Goal: Task Accomplishment & Management: Complete application form

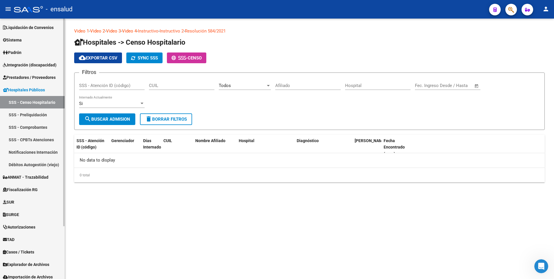
scroll to position [66, 0]
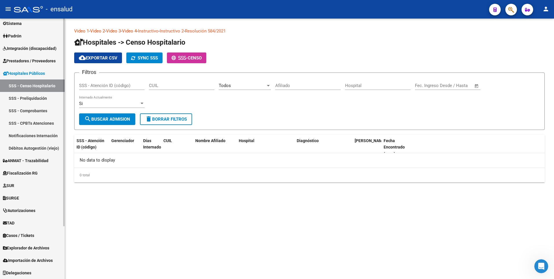
click at [54, 274] on div "Firma Express Inicio Calendario SSS Instructivos Contacto OS Reportes Tablero d…" at bounding box center [33, 116] width 66 height 326
click at [14, 220] on span "TAD" at bounding box center [9, 222] width 12 height 6
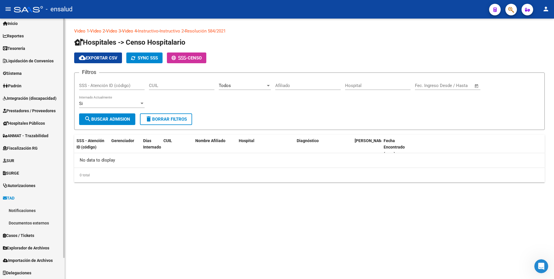
scroll to position [16, 0]
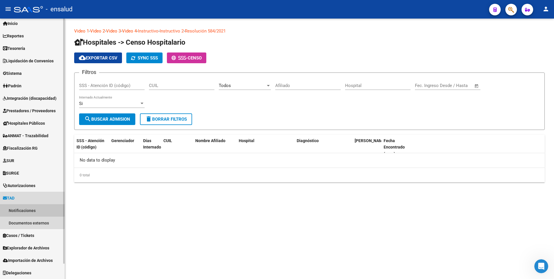
drag, startPoint x: 23, startPoint y: 209, endPoint x: 47, endPoint y: 220, distance: 26.7
click at [23, 210] on link "Notificaciones" at bounding box center [32, 210] width 65 height 12
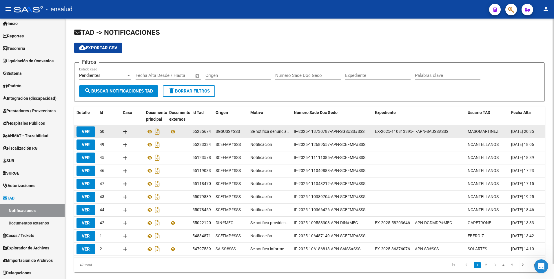
click at [168, 132] on datatable-body-cell at bounding box center [178, 131] width 23 height 13
click at [170, 131] on icon at bounding box center [173, 131] width 8 height 7
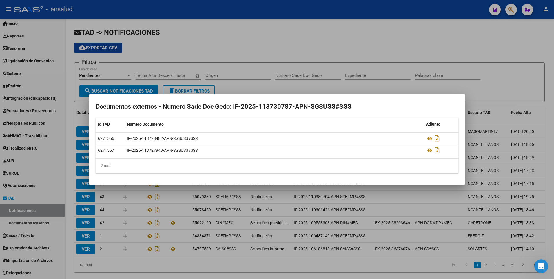
click at [486, 58] on div at bounding box center [277, 139] width 554 height 279
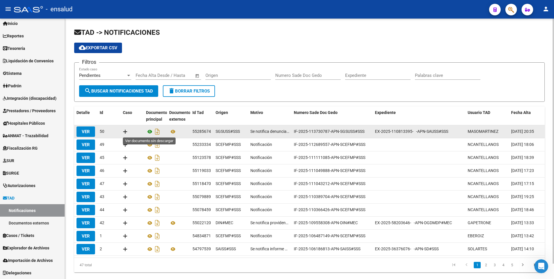
click at [150, 131] on icon at bounding box center [150, 131] width 8 height 7
click at [125, 129] on icon at bounding box center [125, 132] width 5 height 6
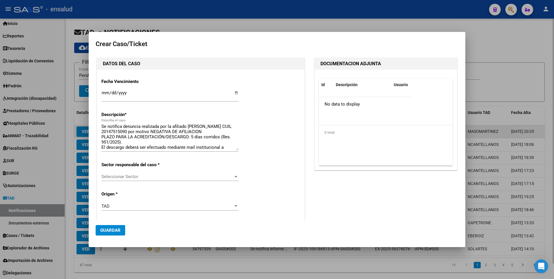
type input "20-14751509-0"
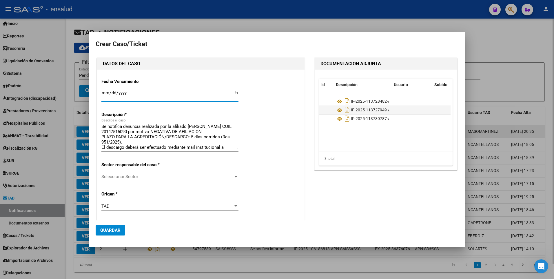
type input "[PERSON_NAME]"
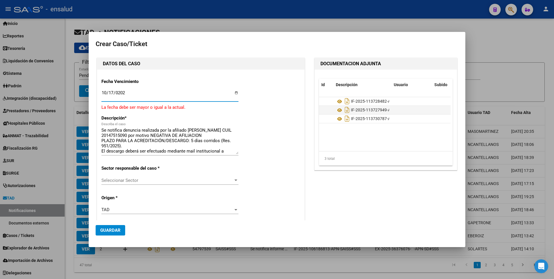
type input "[DATE]"
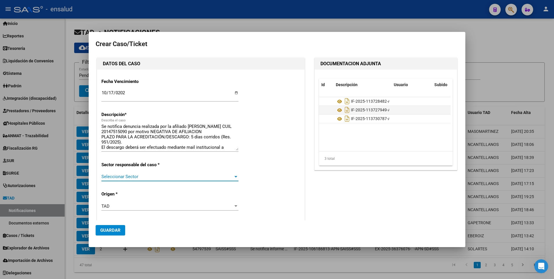
click at [164, 175] on span "Seleccionar Sector" at bounding box center [167, 176] width 132 height 5
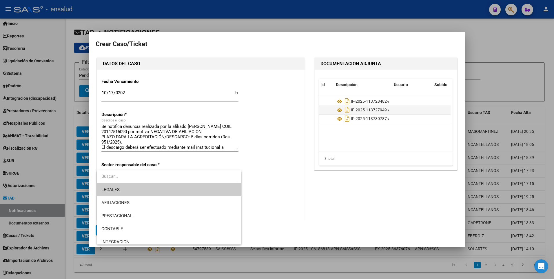
click at [166, 179] on input "dropdown search" at bounding box center [167, 176] width 140 height 13
click at [159, 187] on span "LEGALES" at bounding box center [168, 189] width 135 height 13
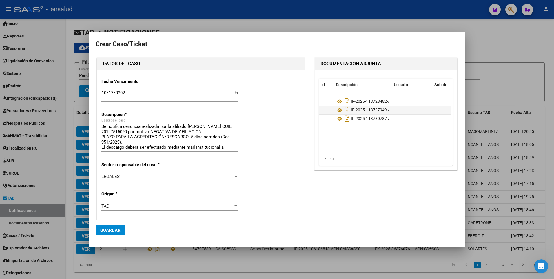
click at [100, 137] on div "Fecha Vencimiento [DATE] Ingresar fecha Descripción * Se notifica denuncia real…" at bounding box center [200, 220] width 207 height 302
drag, startPoint x: 104, startPoint y: 136, endPoint x: 129, endPoint y: 138, distance: 25.3
click at [129, 138] on textarea "Se notifica denuncia realizada por la afiliado [PERSON_NAME] CUIL 20147515090 p…" at bounding box center [169, 136] width 137 height 27
click at [105, 136] on textarea "Se notifica denuncia realizada por la afiliado [PERSON_NAME] CUIL 20147515090 p…" at bounding box center [169, 136] width 137 height 27
click at [100, 137] on div "Fecha Vencimiento [DATE] Ingresar fecha Descripción * Se notifica denuncia real…" at bounding box center [200, 220] width 207 height 302
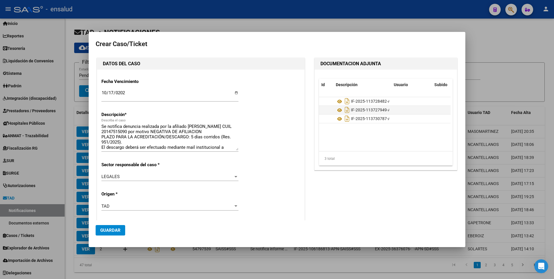
drag, startPoint x: 101, startPoint y: 137, endPoint x: 127, endPoint y: 139, distance: 26.4
click at [127, 139] on div "Fecha Vencimiento [DATE] Ingresar fecha Descripción * Se notifica denuncia real…" at bounding box center [200, 220] width 207 height 302
click at [233, 131] on textarea "Se notifica denuncia realizada por la afiliado [PERSON_NAME] CUIL 20147515090 p…" at bounding box center [169, 136] width 137 height 27
click at [113, 232] on span "Guardar" at bounding box center [110, 229] width 20 height 5
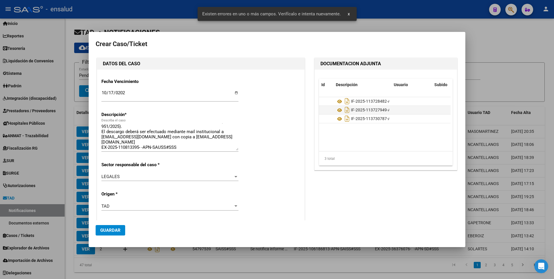
click at [199, 87] on div "Fecha Vencimiento [DATE] Ingresar fecha Descripción * Se notifica denuncia real…" at bounding box center [200, 222] width 199 height 297
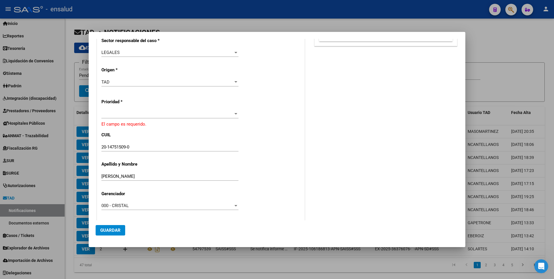
scroll to position [125, 0]
click at [233, 111] on div at bounding box center [235, 113] width 5 height 5
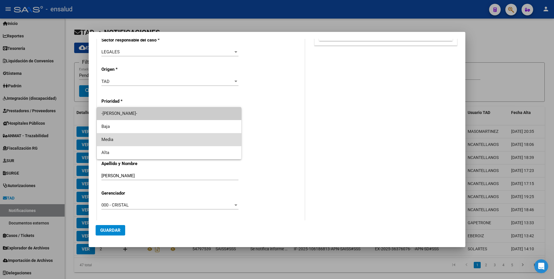
drag, startPoint x: 141, startPoint y: 141, endPoint x: 144, endPoint y: 142, distance: 3.5
click at [144, 142] on span "Media" at bounding box center [168, 139] width 135 height 13
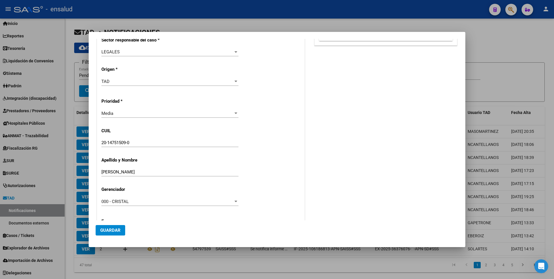
scroll to position [153, 0]
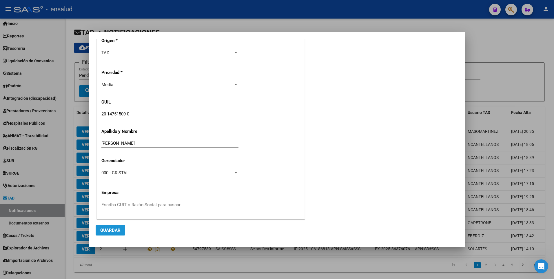
click at [109, 230] on span "Guardar" at bounding box center [110, 229] width 20 height 5
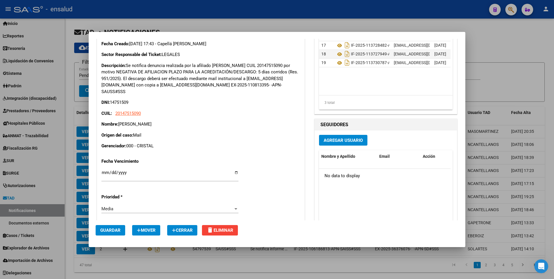
scroll to position [84, 0]
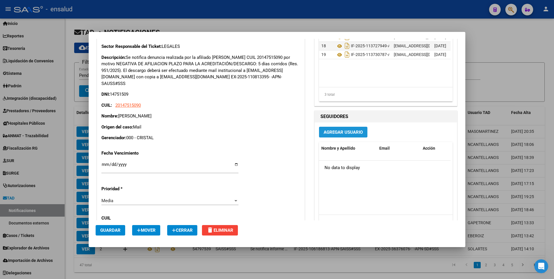
click at [341, 133] on span "Agregar Usuario" at bounding box center [342, 131] width 39 height 5
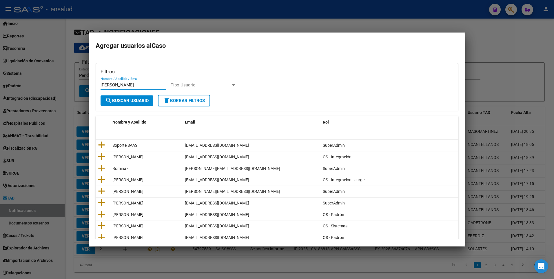
type input "[PERSON_NAME]"
click at [127, 101] on span "search Buscar Usuario" at bounding box center [126, 100] width 43 height 5
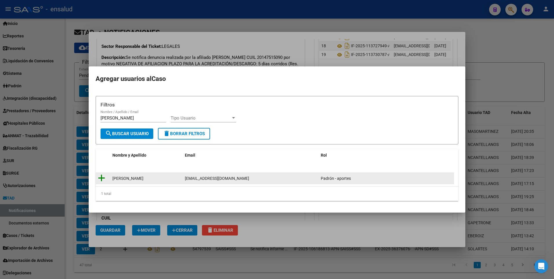
click at [103, 178] on icon at bounding box center [101, 178] width 7 height 8
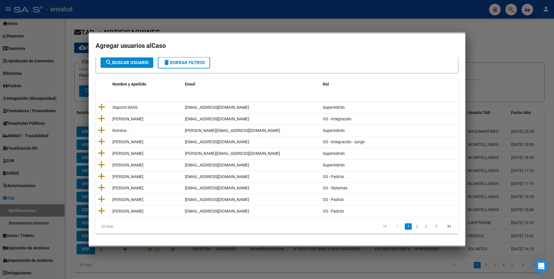
scroll to position [0, 0]
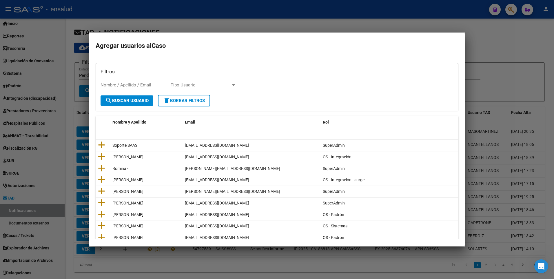
click at [408, 28] on div at bounding box center [277, 139] width 554 height 279
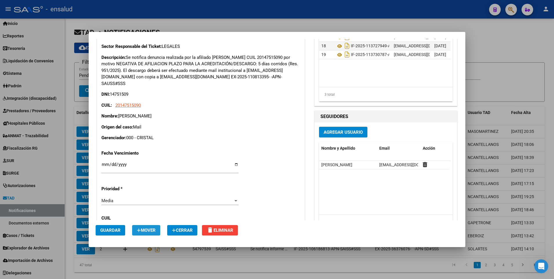
click at [146, 230] on span "Mover" at bounding box center [146, 229] width 19 height 5
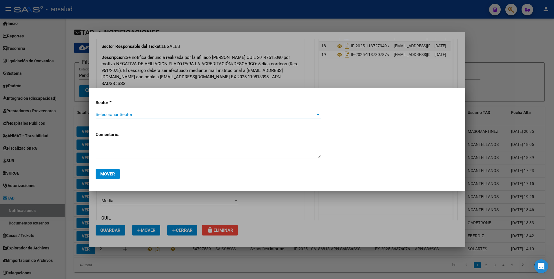
click at [186, 108] on div "Sector * Seleccionar Sector Seleccionar Sector Comentario:" at bounding box center [259, 129] width 326 height 69
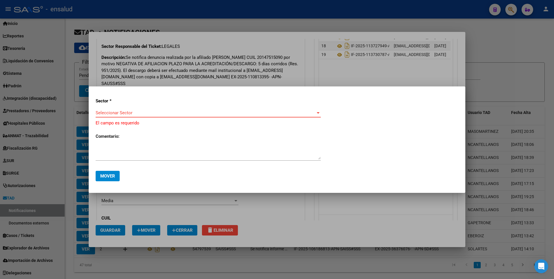
click at [182, 112] on span "Seleccionar Sector" at bounding box center [206, 112] width 220 height 5
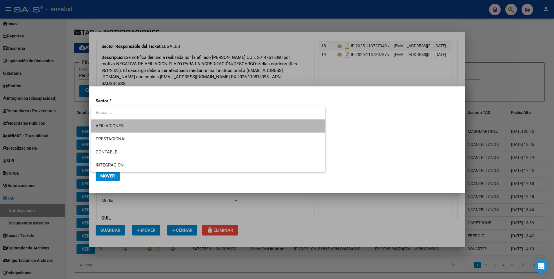
click at [133, 125] on span "AFILIACIONES" at bounding box center [208, 125] width 225 height 13
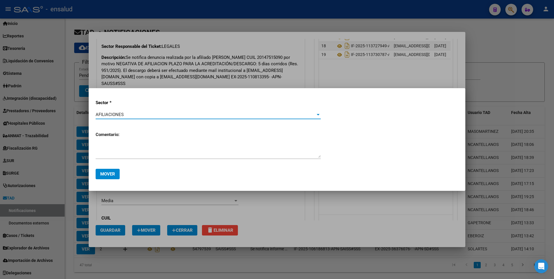
click at [111, 150] on textarea at bounding box center [208, 152] width 225 height 12
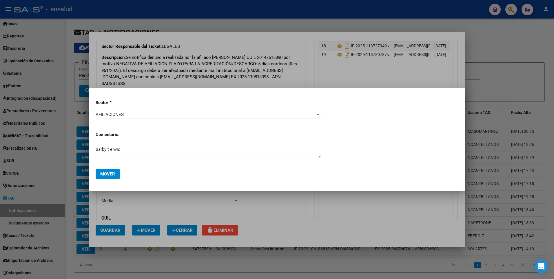
type textarea "Barby t envio"
click at [103, 172] on span "Mover" at bounding box center [107, 173] width 15 height 5
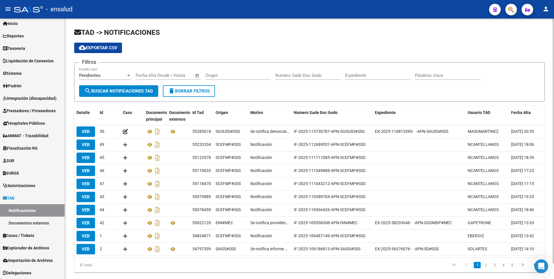
click at [553, 114] on html "menu - ensalud person Firma Express Inicio Calendario SSS Instructivos Contacto…" at bounding box center [277, 139] width 554 height 279
click at [127, 75] on div at bounding box center [128, 75] width 3 height 1
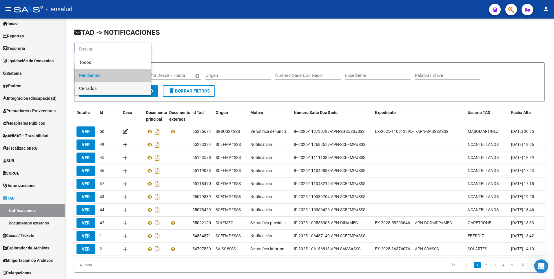
click at [110, 89] on span "Cerrados" at bounding box center [112, 88] width 67 height 13
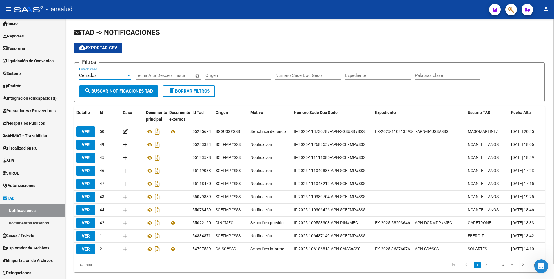
scroll to position [16, 0]
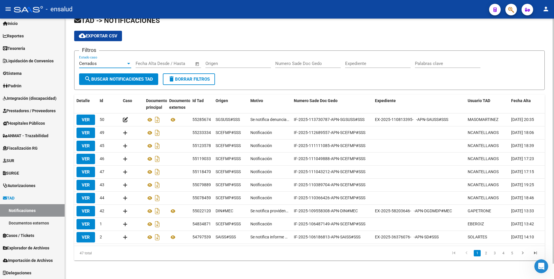
click at [553, 198] on html "menu - ensalud person Firma Express Inicio Calendario SSS Instructivos Contacto…" at bounding box center [277, 139] width 554 height 279
click at [535, 253] on icon "go to last page" at bounding box center [535, 253] width 8 height 7
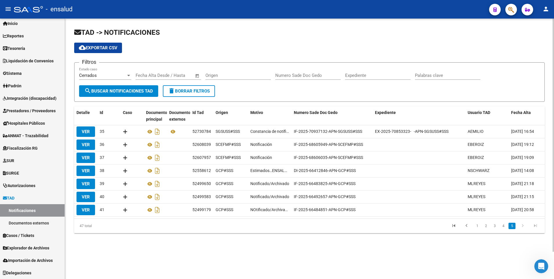
scroll to position [0, 0]
click at [464, 230] on icon "go to previous page" at bounding box center [466, 226] width 8 height 7
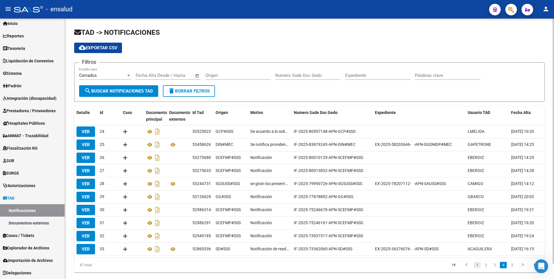
click at [477, 268] on link "1" at bounding box center [476, 264] width 7 height 6
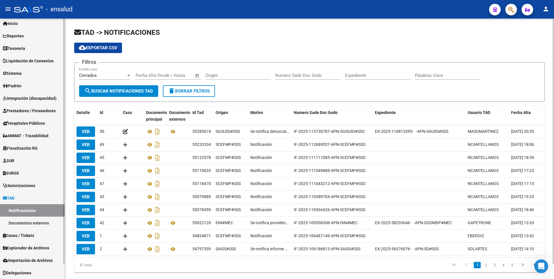
click at [38, 221] on link "Documentos externos" at bounding box center [32, 222] width 65 height 12
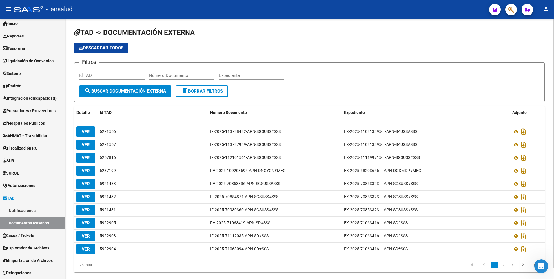
click at [553, 115] on html "menu - ensalud person Firma Express Inicio Calendario SSS Instructivos Contacto…" at bounding box center [277, 139] width 554 height 279
click at [14, 193] on link "TAD" at bounding box center [32, 197] width 65 height 12
